Goal: Subscribe to service/newsletter

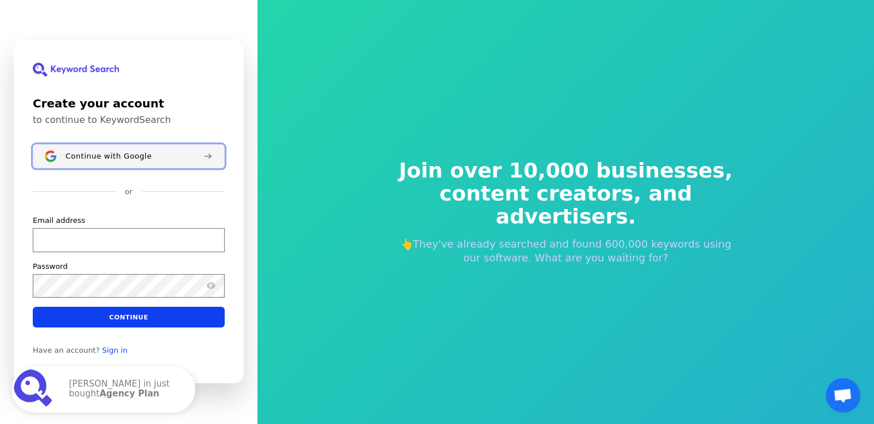
click at [146, 156] on div "Continue with Google" at bounding box center [129, 156] width 129 height 9
